Goal: Check status: Check status

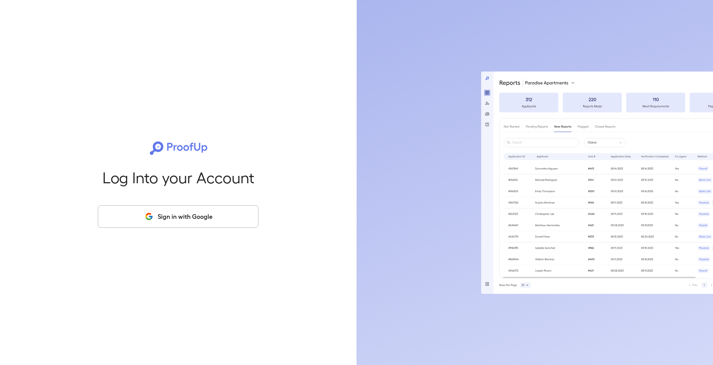
click at [213, 214] on button "Sign in with Google" at bounding box center [178, 216] width 161 height 22
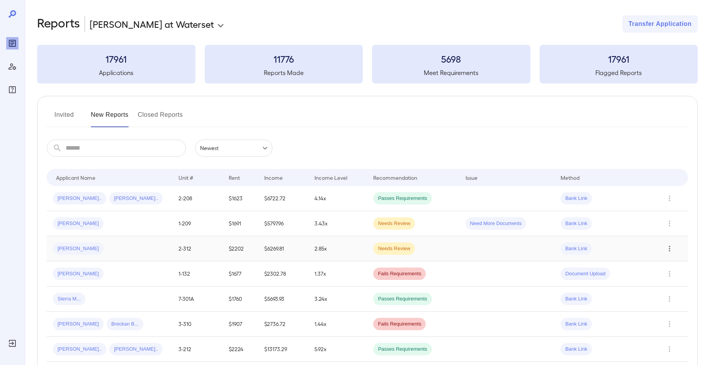
click at [667, 248] on icon "Row Actions" at bounding box center [669, 248] width 9 height 9
click at [667, 276] on li "View Report" at bounding box center [676, 276] width 61 height 12
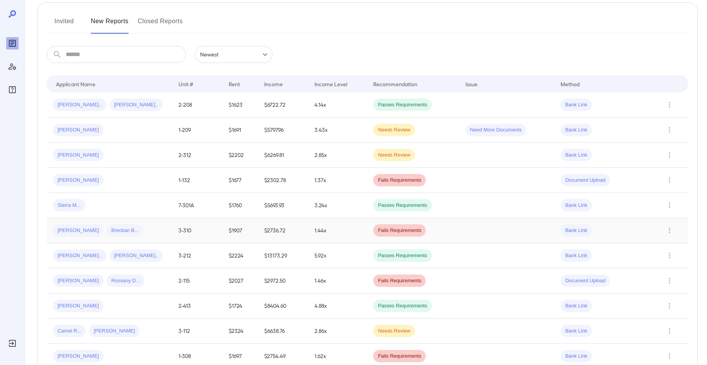
scroll to position [123, 0]
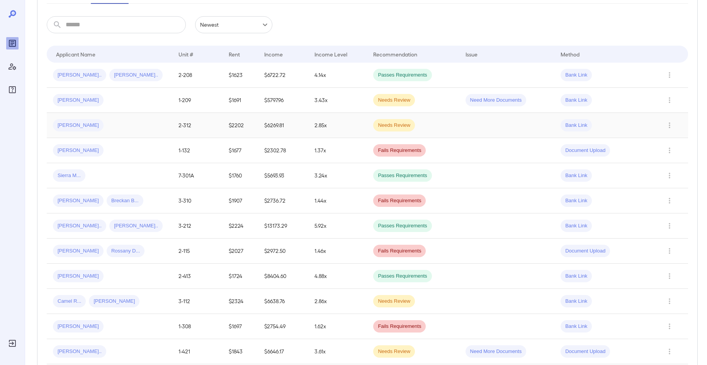
click at [384, 125] on span "Needs Review" at bounding box center [394, 125] width 42 height 7
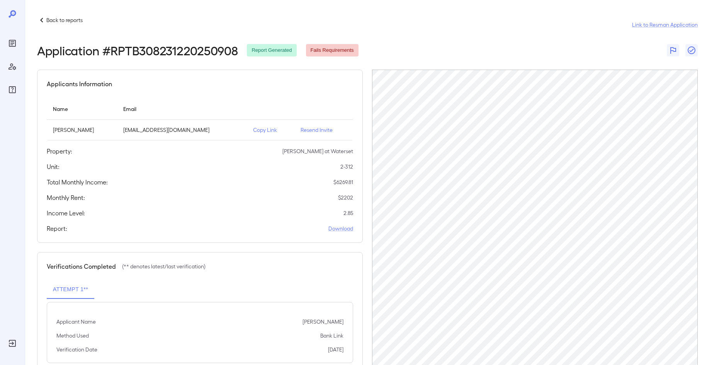
click at [335, 50] on span "Fails Requirements" at bounding box center [332, 50] width 53 height 7
click at [335, 51] on span "Fails Requirements" at bounding box center [332, 50] width 53 height 7
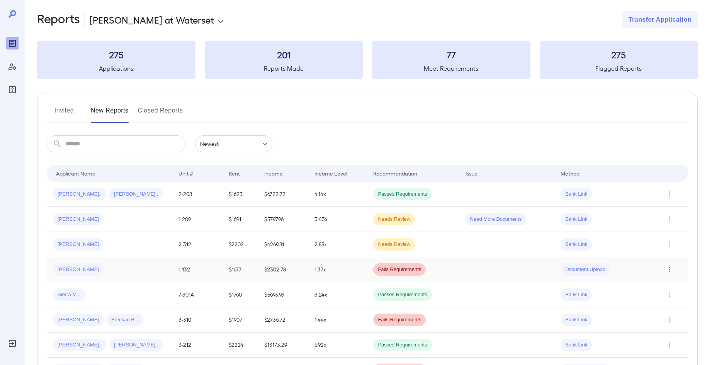
click at [669, 267] on icon "Row Actions" at bounding box center [670, 270] width 2 height 6
click at [666, 296] on li "View Report" at bounding box center [676, 297] width 61 height 12
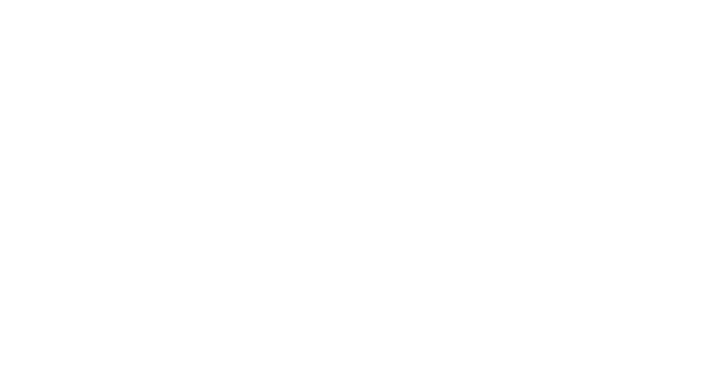
scroll to position [0, 0]
